Goal: Information Seeking & Learning: Learn about a topic

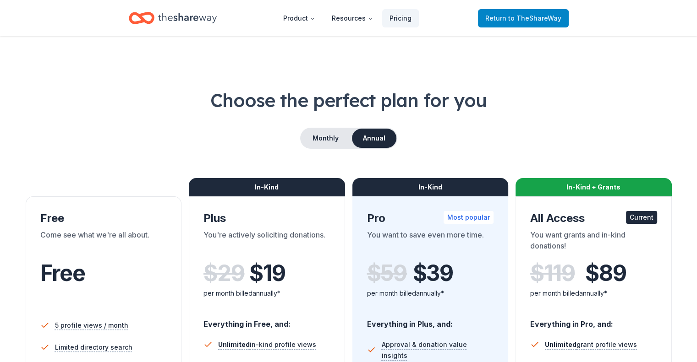
click at [530, 17] on span "to TheShareWay" at bounding box center [534, 18] width 53 height 8
click at [524, 21] on span "to TheShareWay" at bounding box center [534, 18] width 53 height 8
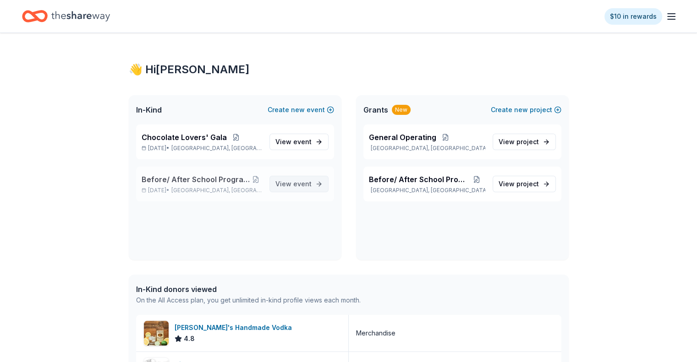
click at [297, 185] on span "event" at bounding box center [302, 184] width 18 height 8
click at [525, 182] on span "project" at bounding box center [527, 184] width 22 height 8
click at [293, 184] on span "View event" at bounding box center [293, 184] width 36 height 11
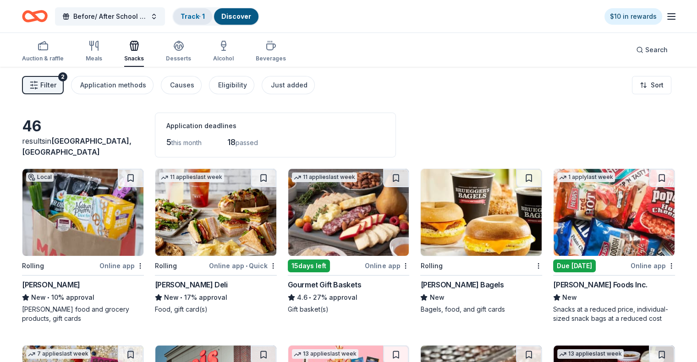
click at [203, 18] on link "Track · 1" at bounding box center [192, 16] width 24 height 8
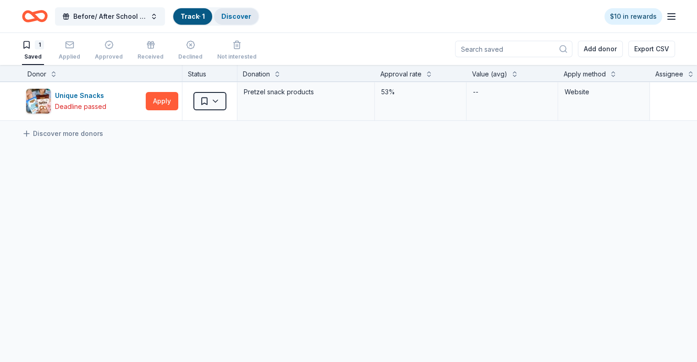
click at [251, 14] on link "Discover" at bounding box center [236, 16] width 30 height 8
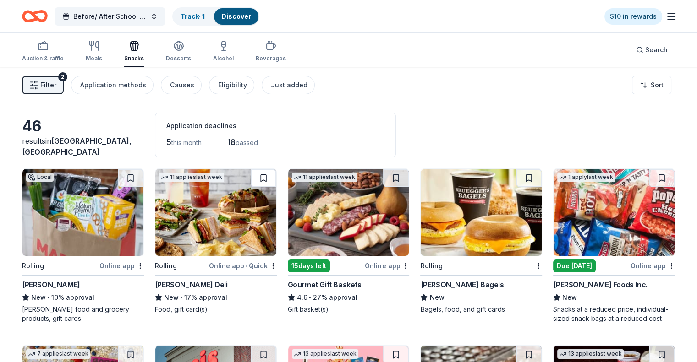
click at [265, 175] on button at bounding box center [264, 178] width 26 height 18
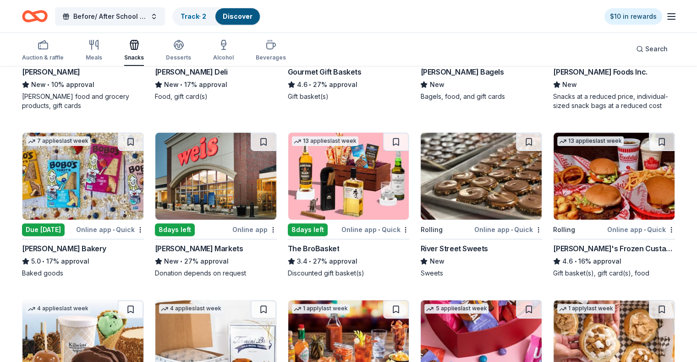
scroll to position [229, 0]
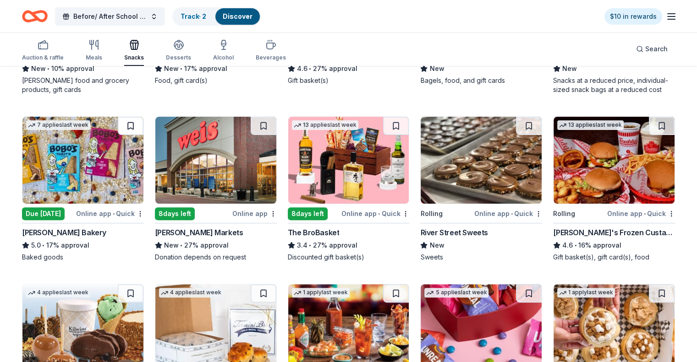
click at [142, 126] on button at bounding box center [131, 126] width 26 height 18
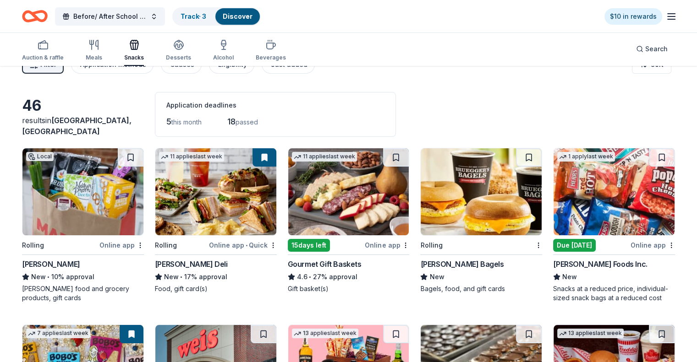
scroll to position [0, 0]
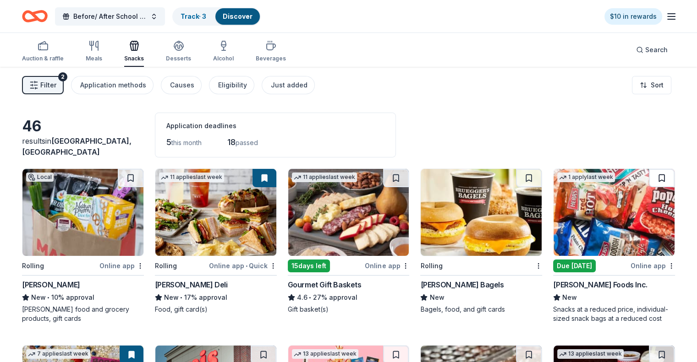
click at [649, 177] on button at bounding box center [662, 178] width 26 height 18
click at [56, 82] on span "Filter" at bounding box center [48, 85] width 16 height 11
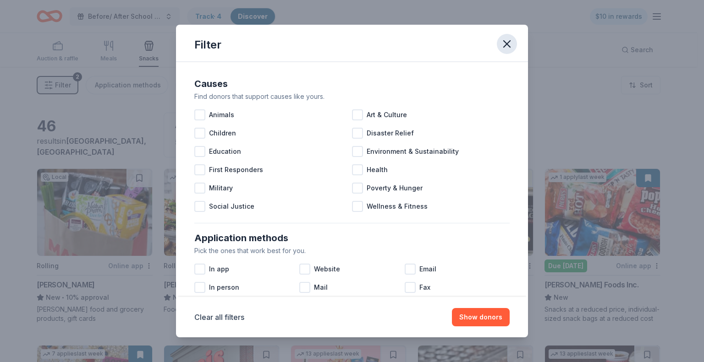
click at [507, 44] on icon "button" at bounding box center [506, 44] width 6 height 6
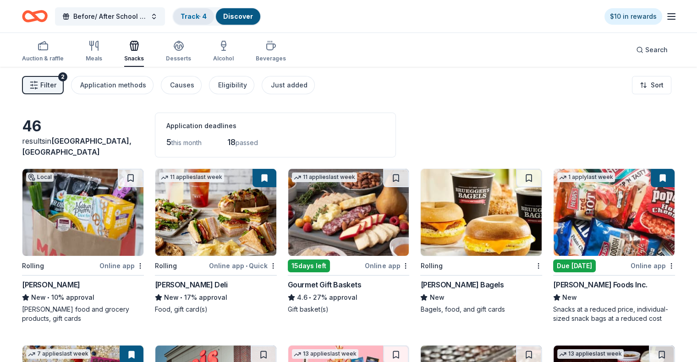
click at [206, 17] on link "Track · 4" at bounding box center [193, 16] width 26 height 8
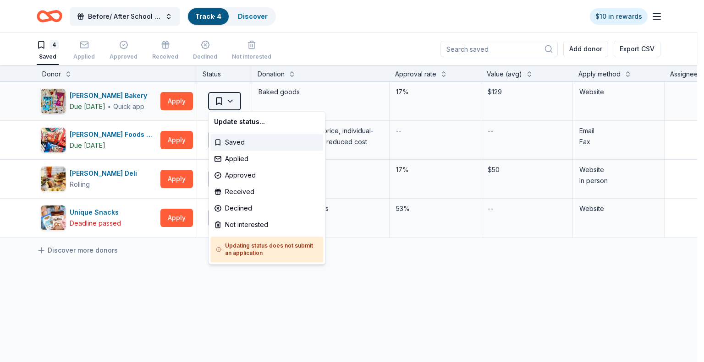
click at [226, 99] on html "Before/ After School Program [DATE]-[DATE] Track · 4 Discover $10 in rewards 4 …" at bounding box center [352, 181] width 704 height 362
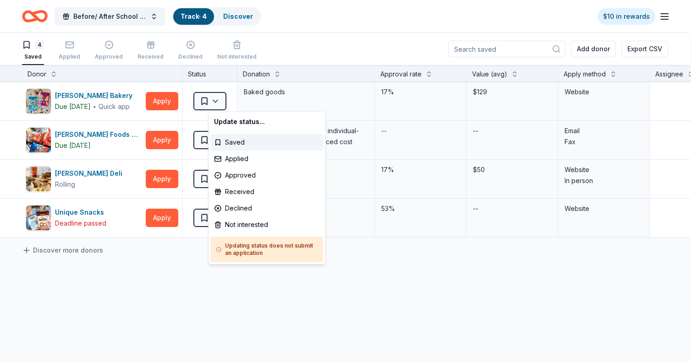
click at [293, 302] on html "Before/ After School Program [DATE]-[DATE] Track · 4 Discover $10 in rewards 4 …" at bounding box center [348, 181] width 697 height 362
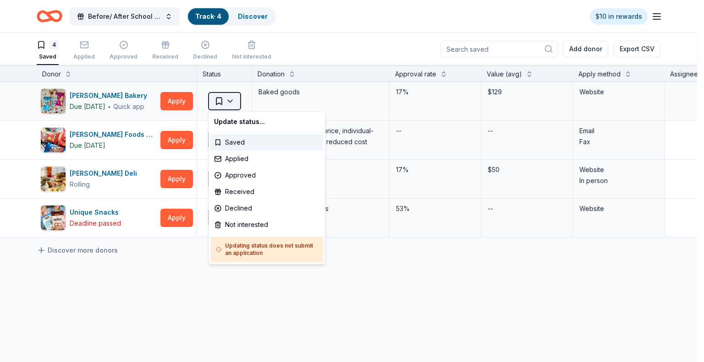
click at [231, 98] on html "Before/ After School Program [DATE]-[DATE] Track · 4 Discover $10 in rewards 4 …" at bounding box center [352, 181] width 704 height 362
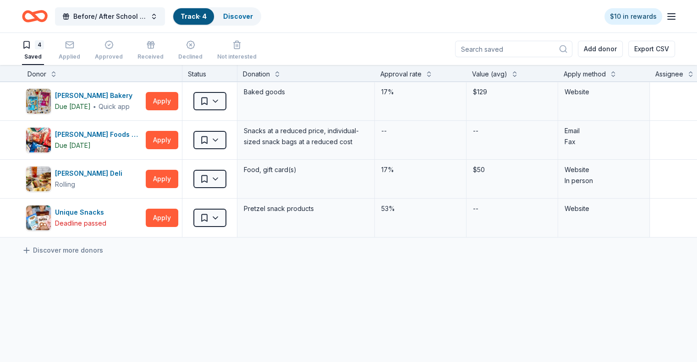
click at [252, 291] on html "Before/ After School Program [DATE]-[DATE] Track · 4 Discover $10 in rewards 4 …" at bounding box center [348, 181] width 697 height 362
